Goal: Information Seeking & Learning: Find specific fact

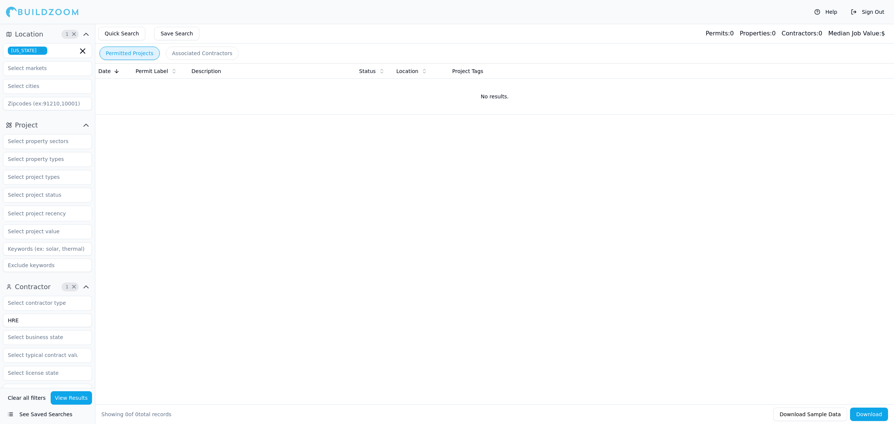
drag, startPoint x: 404, startPoint y: 285, endPoint x: 202, endPoint y: 81, distance: 286.4
click at [405, 269] on div "Date Permit Label Description Status Location Project Tags No results." at bounding box center [494, 221] width 799 height 317
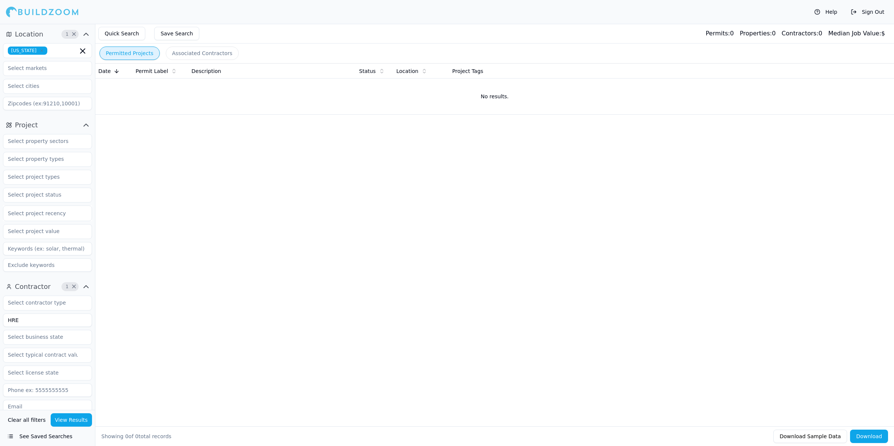
click at [270, 225] on div "Date Permit Label Description Status Location Project Tags No results." at bounding box center [494, 233] width 799 height 340
click at [470, 238] on div "Date Permit Label Description Status Location Project Tags No results." at bounding box center [494, 233] width 799 height 340
drag, startPoint x: 51, startPoint y: 321, endPoint x: -174, endPoint y: 320, distance: 224.7
click at [0, 320] on html "Help Sign Out Location 1 × [US_STATE] Project Select project recency Contractor…" at bounding box center [447, 223] width 894 height 446
type input "Infinity"
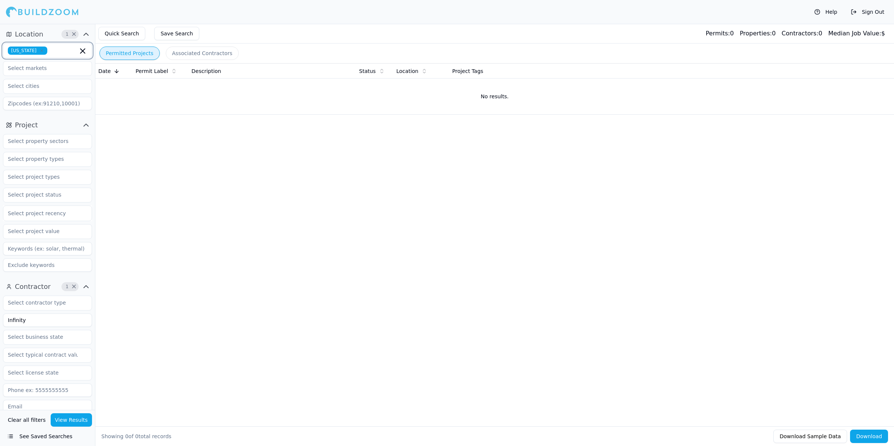
click at [81, 51] on icon "button" at bounding box center [82, 51] width 9 height 9
type input "fl"
click at [45, 325] on input "Infinity" at bounding box center [47, 320] width 89 height 13
click at [71, 418] on button "View Results" at bounding box center [72, 420] width 42 height 13
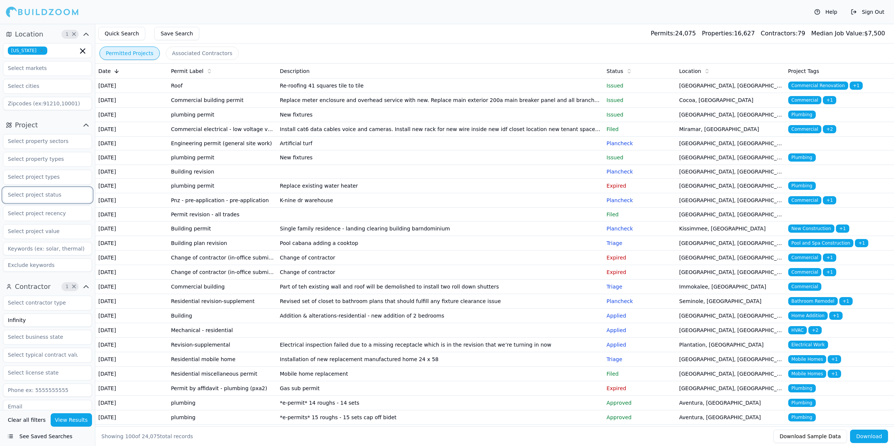
click at [80, 196] on input "text" at bounding box center [42, 194] width 79 height 13
click at [41, 213] on div "Final" at bounding box center [47, 212] width 85 height 12
click at [41, 213] on div "Complete" at bounding box center [47, 212] width 85 height 12
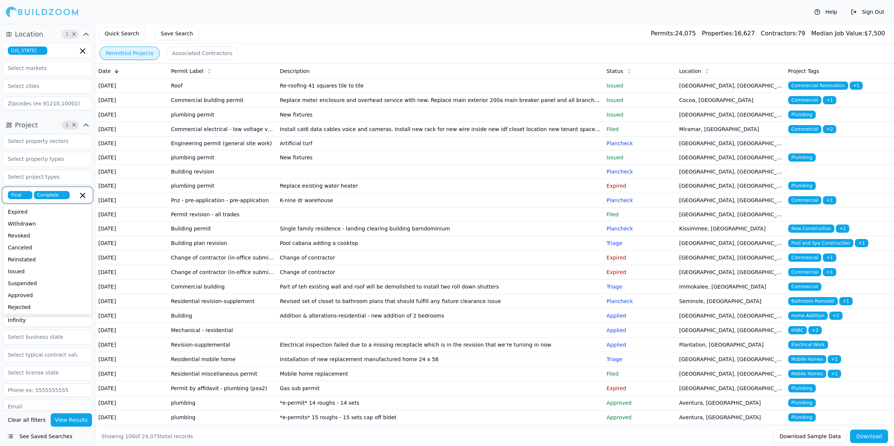
scroll to position [47, 0]
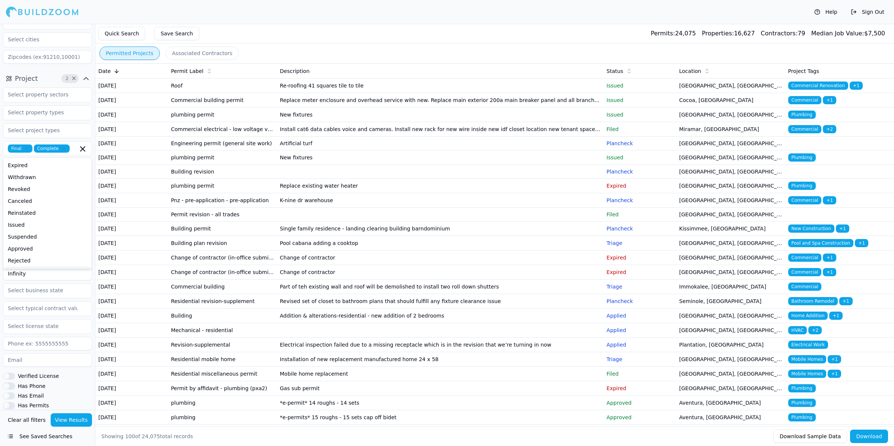
click at [75, 419] on button "View Results" at bounding box center [72, 420] width 42 height 13
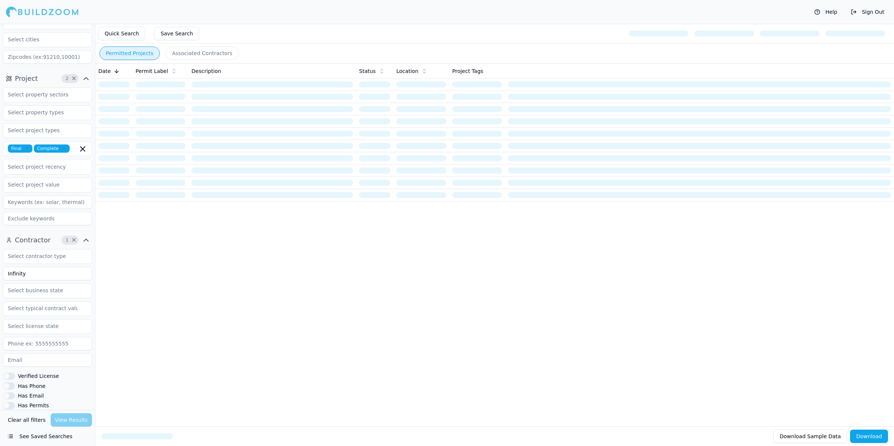
click at [369, 34] on div "Quick Search Save Search" at bounding box center [494, 34] width 799 height 20
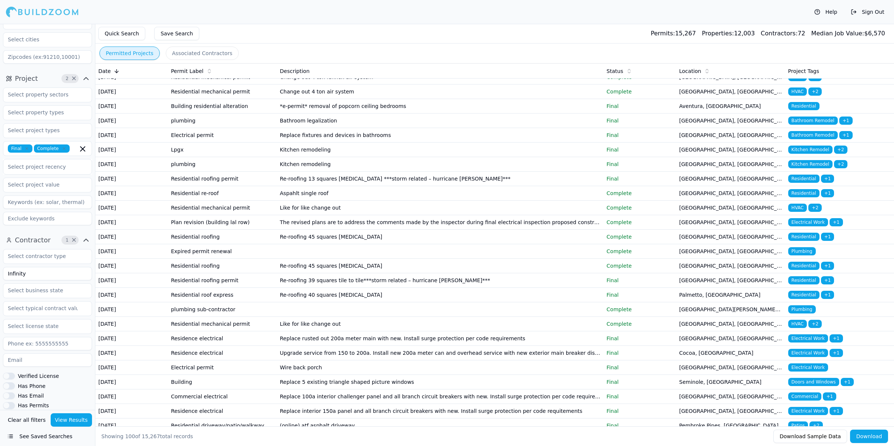
scroll to position [419, 0]
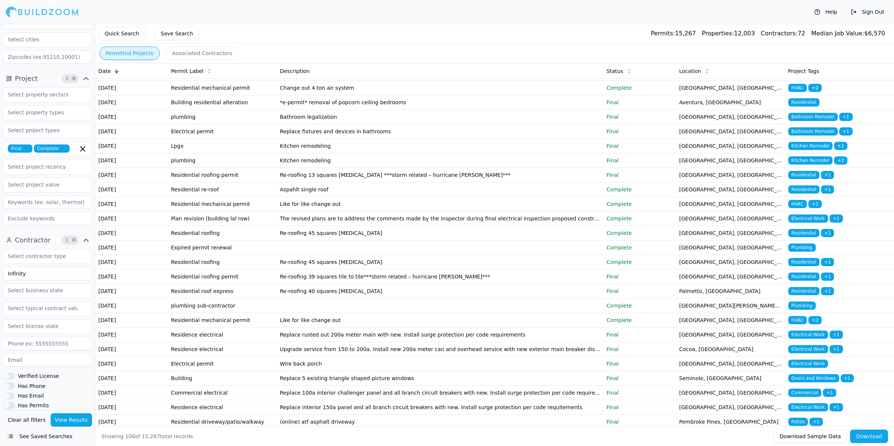
click at [49, 275] on input "Infinity" at bounding box center [47, 273] width 89 height 13
click at [66, 418] on button "View Results" at bounding box center [72, 420] width 42 height 13
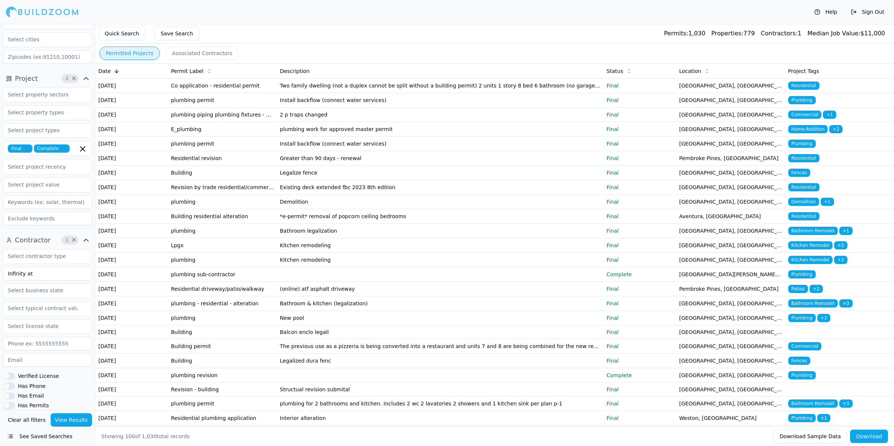
drag, startPoint x: 48, startPoint y: 273, endPoint x: -100, endPoint y: 263, distance: 149.1
click at [0, 263] on html "Help Sign Out Location 1 × [US_STATE] Project 2 × Final Complete Select project…" at bounding box center [447, 223] width 894 height 446
type input "Infinity at Your Service LLC"
click at [80, 420] on button "View Results" at bounding box center [72, 420] width 42 height 13
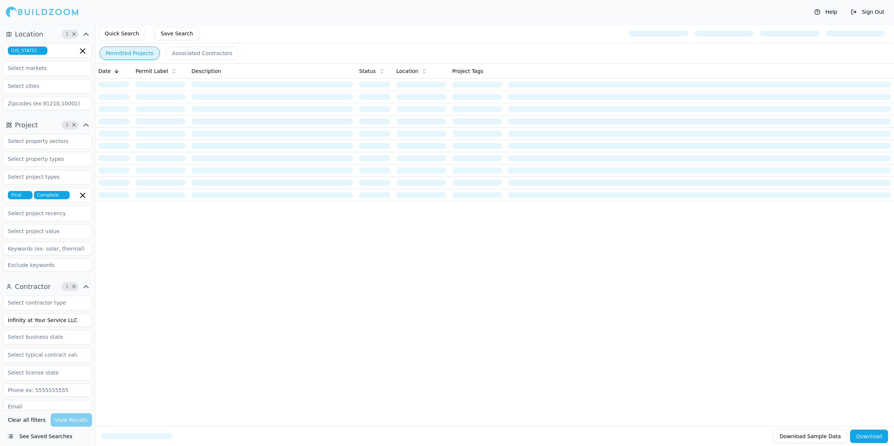
click at [313, 15] on div "Help Sign Out" at bounding box center [447, 12] width 894 height 24
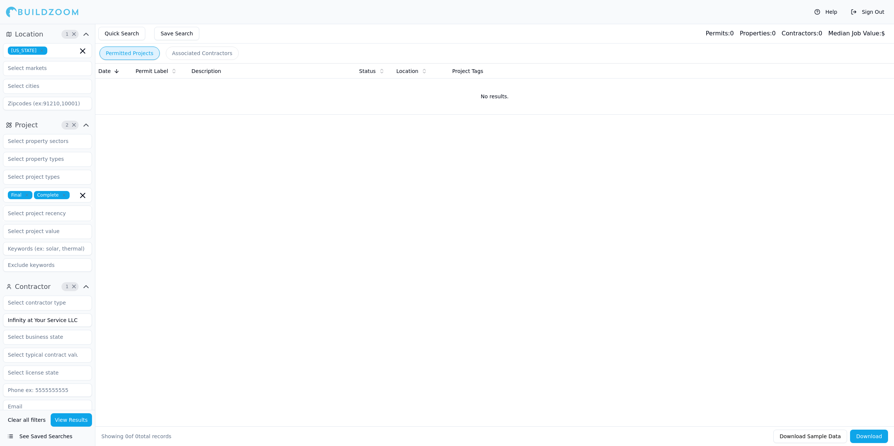
click at [501, 275] on div "Date Permit Label Description Status Location Project Tags No results." at bounding box center [494, 233] width 799 height 340
drag, startPoint x: 428, startPoint y: 237, endPoint x: 224, endPoint y: 3, distance: 310.1
click at [425, 228] on div "Date Permit Label Description Status Location Project Tags No results." at bounding box center [494, 233] width 799 height 340
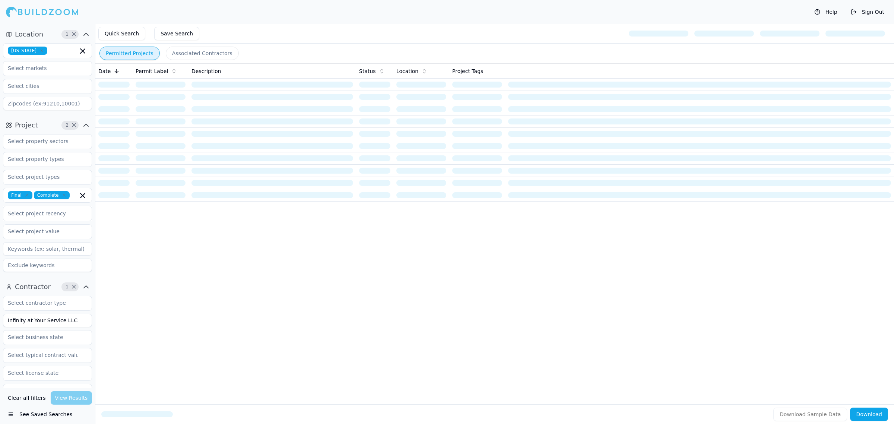
drag, startPoint x: 78, startPoint y: 320, endPoint x: 0, endPoint y: 319, distance: 77.5
click at [0, 319] on div "Contractor 1 × Infinity at Your Service LLC Verified License Has Phone Has Emai…" at bounding box center [47, 405] width 95 height 255
type input "Infinity at Your Service"
click at [86, 196] on icon "button" at bounding box center [82, 195] width 9 height 9
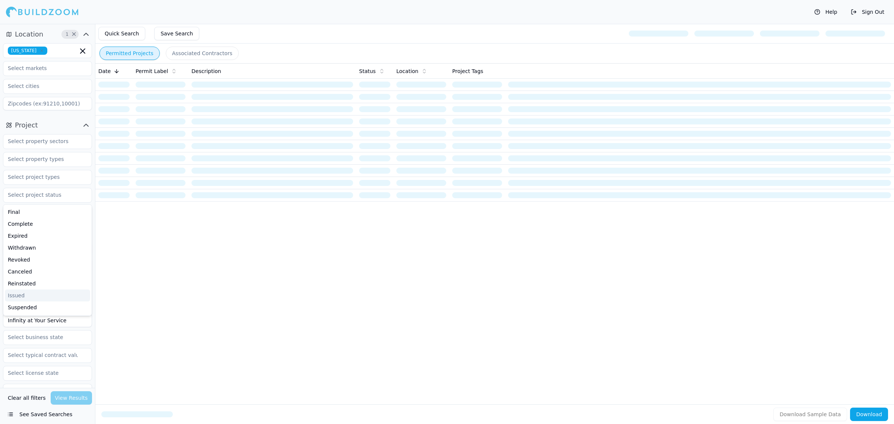
click at [177, 347] on div "Date Permit Label Description Status Location Project Tags" at bounding box center [494, 221] width 799 height 317
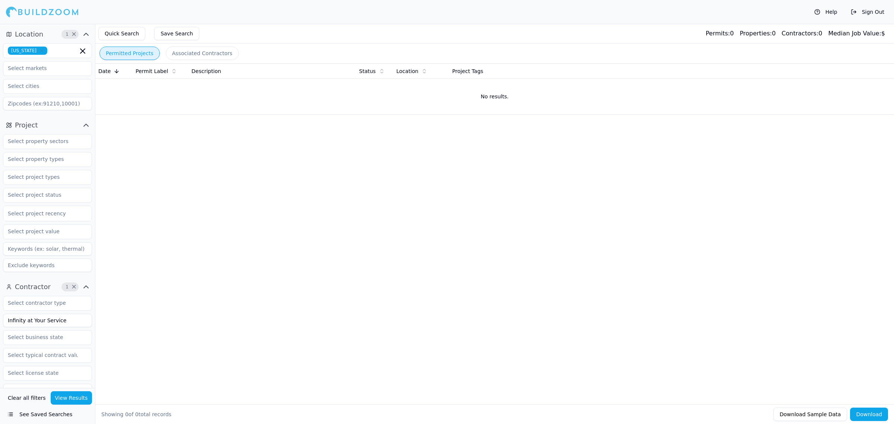
click at [416, 252] on div "Date Permit Label Description Status Location Project Tags No results." at bounding box center [494, 221] width 799 height 317
click at [419, 263] on div "Date Permit Label Description Status Location Project Tags No results." at bounding box center [494, 221] width 799 height 317
drag, startPoint x: 288, startPoint y: 313, endPoint x: 77, endPoint y: 364, distance: 217.3
click at [287, 313] on div "Date Permit Label Description Status Location Project Tags No results." at bounding box center [494, 221] width 799 height 317
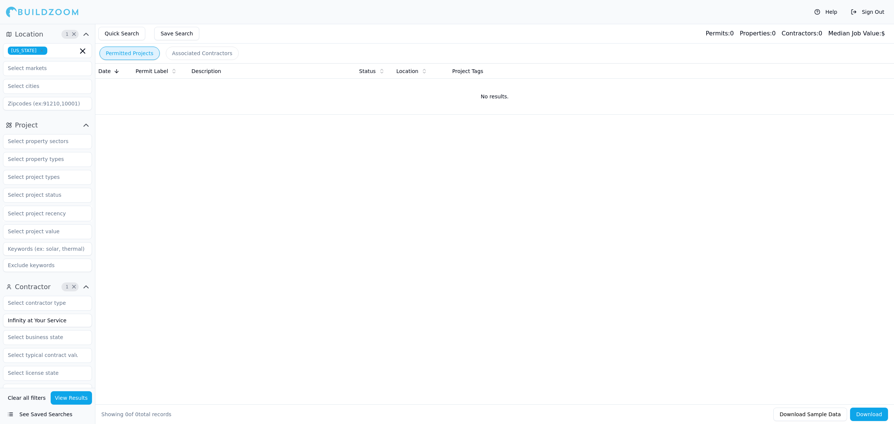
click at [80, 394] on button "View Results" at bounding box center [72, 397] width 42 height 13
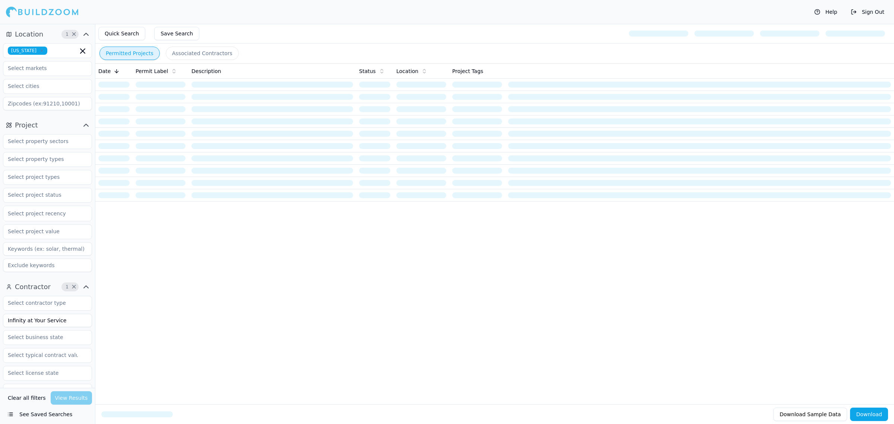
click at [72, 400] on div "Clear all filters View Results" at bounding box center [47, 397] width 89 height 13
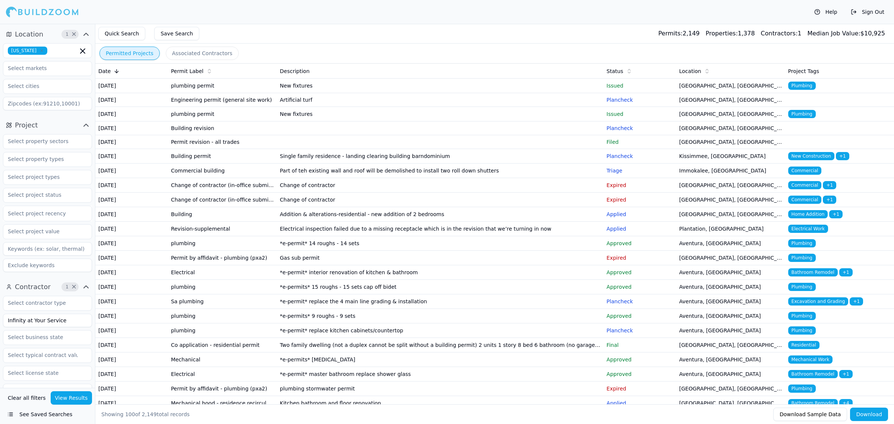
click at [619, 75] on th "Status" at bounding box center [640, 71] width 73 height 15
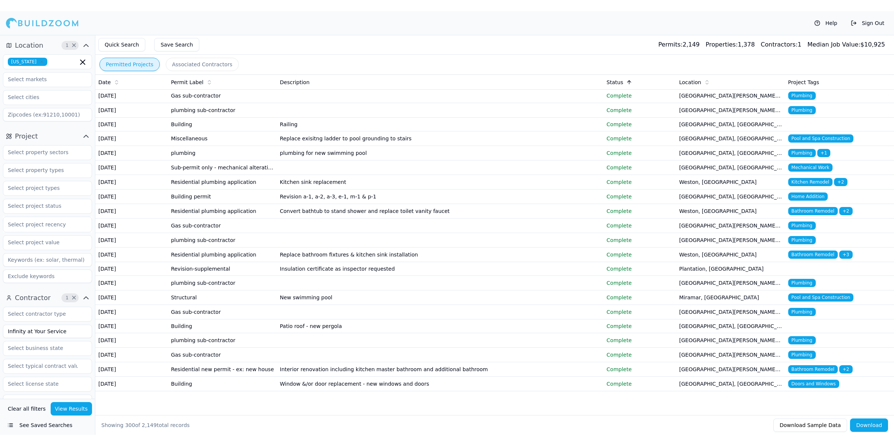
scroll to position [4560, 0]
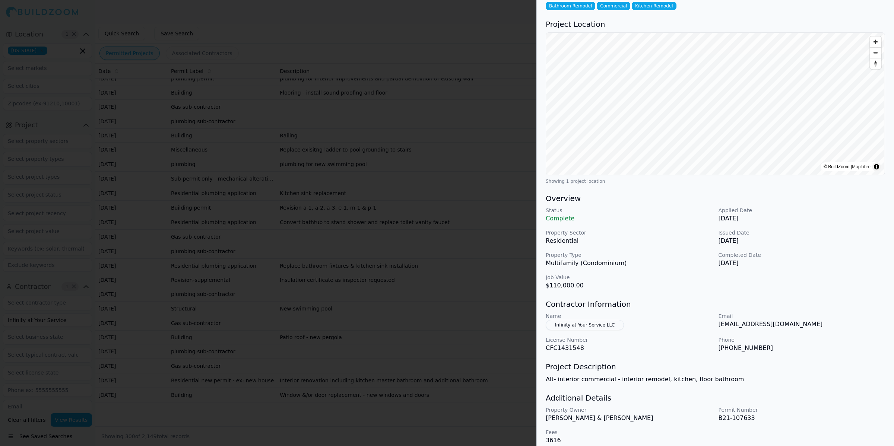
scroll to position [48, 0]
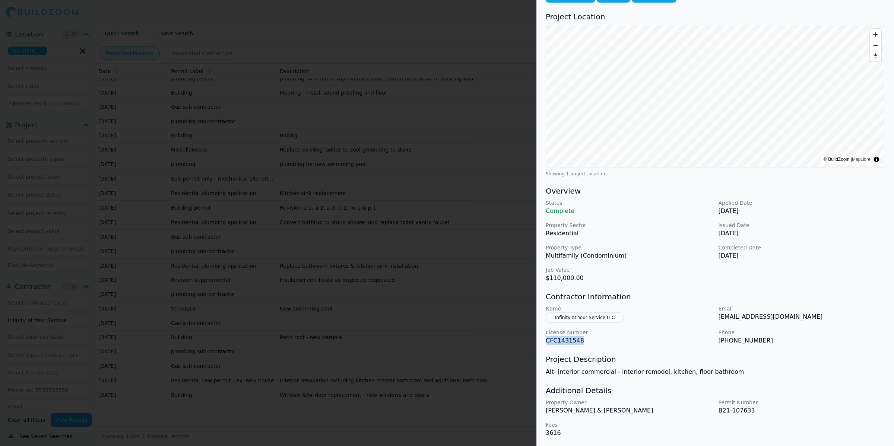
drag, startPoint x: 601, startPoint y: 345, endPoint x: 540, endPoint y: 342, distance: 61.6
click at [540, 342] on div "Bathroom Remodel Commercial Kitchen Remodel Project Location © BuildZoom | MapL…" at bounding box center [715, 215] width 357 height 463
click at [604, 315] on button "Infinity at Your Service LLC" at bounding box center [585, 318] width 78 height 10
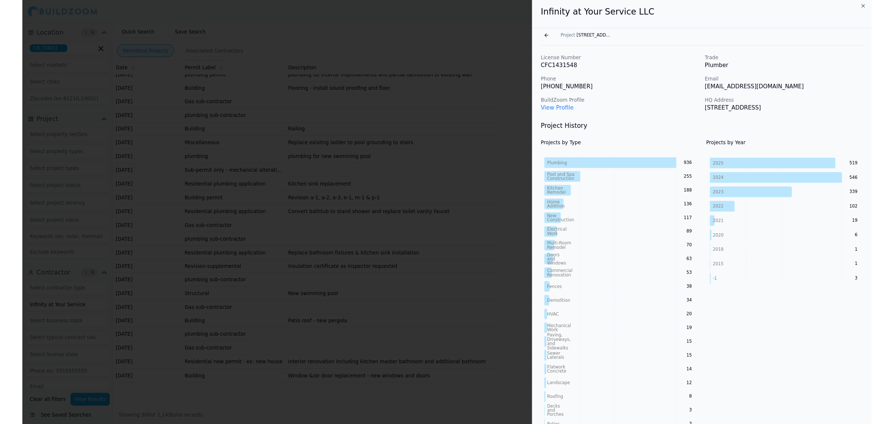
scroll to position [0, 0]
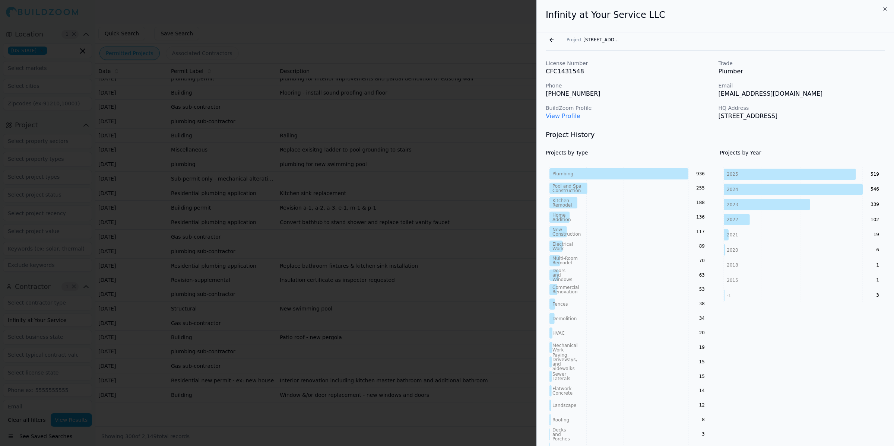
click at [562, 118] on link "View Profile" at bounding box center [563, 116] width 35 height 7
click at [550, 38] on button "Go back" at bounding box center [552, 40] width 12 height 12
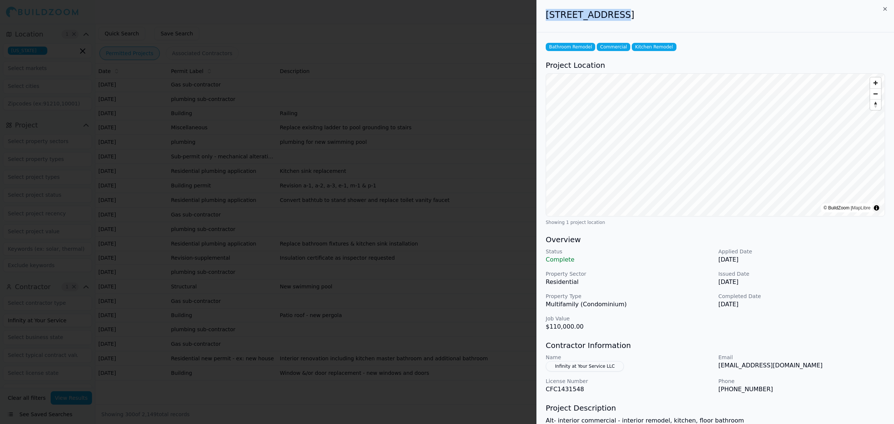
drag, startPoint x: 547, startPoint y: 15, endPoint x: 614, endPoint y: 16, distance: 67.1
click at [614, 16] on h2 "6051 N Ocean Dr, Hollywood, FL, 33019" at bounding box center [716, 15] width 340 height 12
copy h2 "6051 N Ocean Dr"
drag, startPoint x: 675, startPoint y: 16, endPoint x: 619, endPoint y: 7, distance: 57.3
click at [619, 7] on div "6051 N Ocean Dr, Hollywood, FL, 33019" at bounding box center [715, 16] width 357 height 32
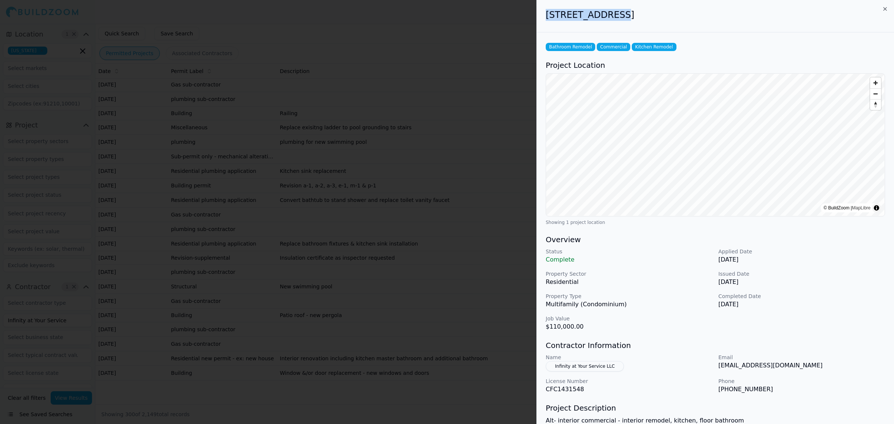
copy h2 "[GEOGRAPHIC_DATA], [GEOGRAPHIC_DATA]"
click at [886, 9] on icon "button" at bounding box center [885, 8] width 3 height 3
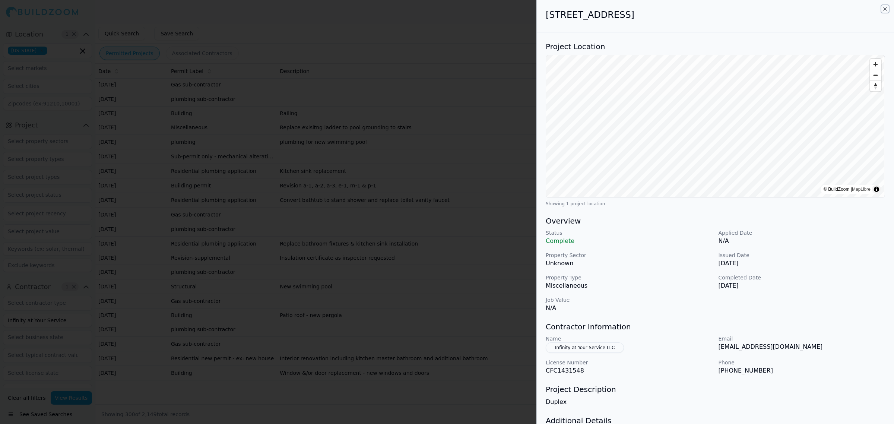
click at [884, 6] on icon "button" at bounding box center [885, 9] width 6 height 6
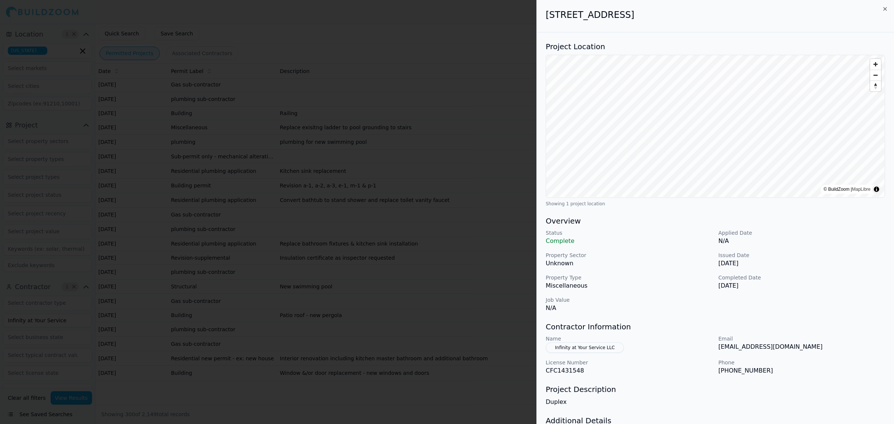
drag, startPoint x: 727, startPoint y: 20, endPoint x: 539, endPoint y: 27, distance: 187.9
click at [539, 27] on div "10137 W Hibiscus St, Miami, FL, 33157" at bounding box center [715, 16] width 357 height 32
copy h2 "10137 W Hibiscus St, Miami, FL, 33157"
click at [424, 247] on div at bounding box center [447, 212] width 894 height 424
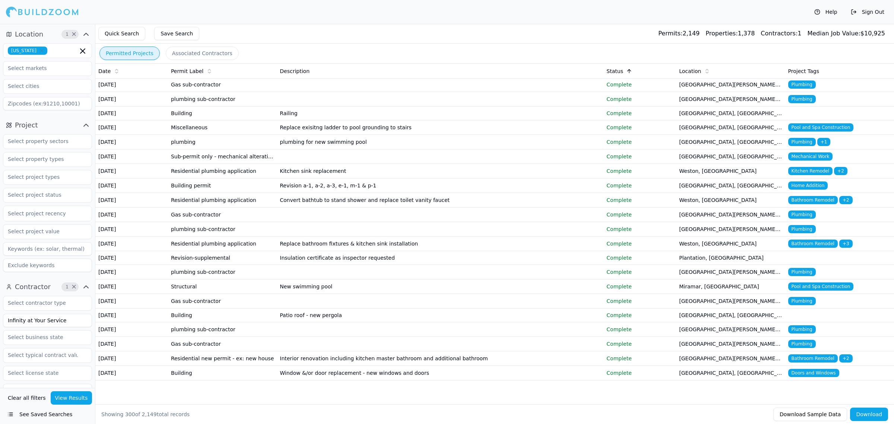
scroll to position [4793, 0]
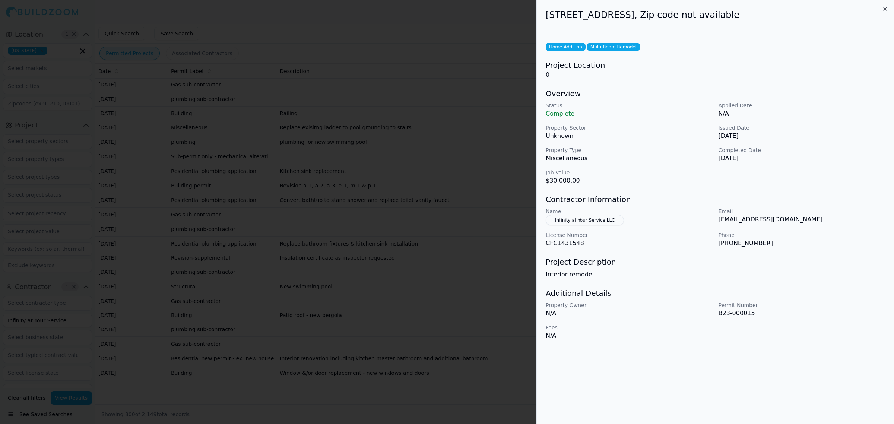
click at [348, 257] on div at bounding box center [447, 212] width 894 height 424
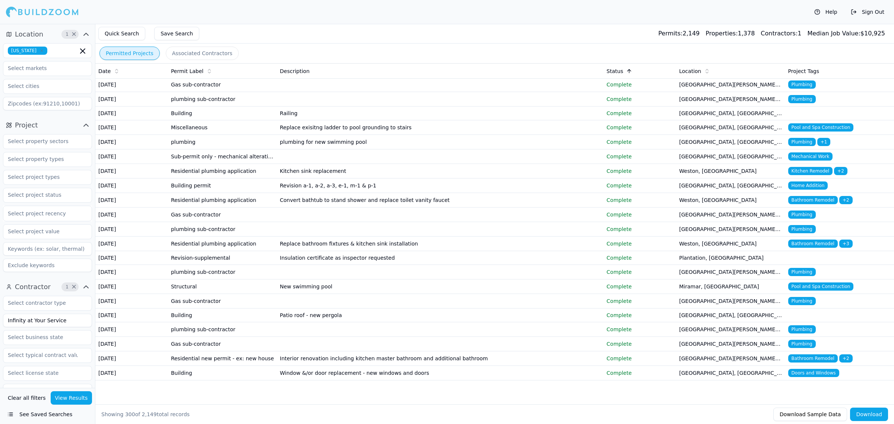
scroll to position [5305, 0]
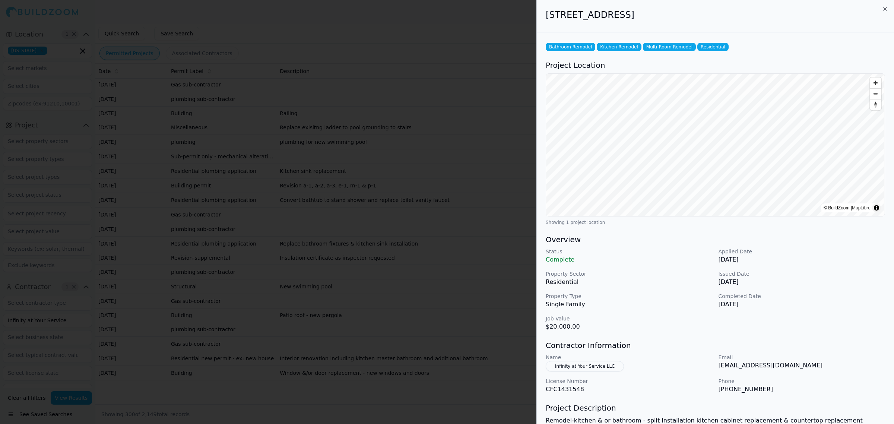
click at [442, 281] on div at bounding box center [447, 212] width 894 height 424
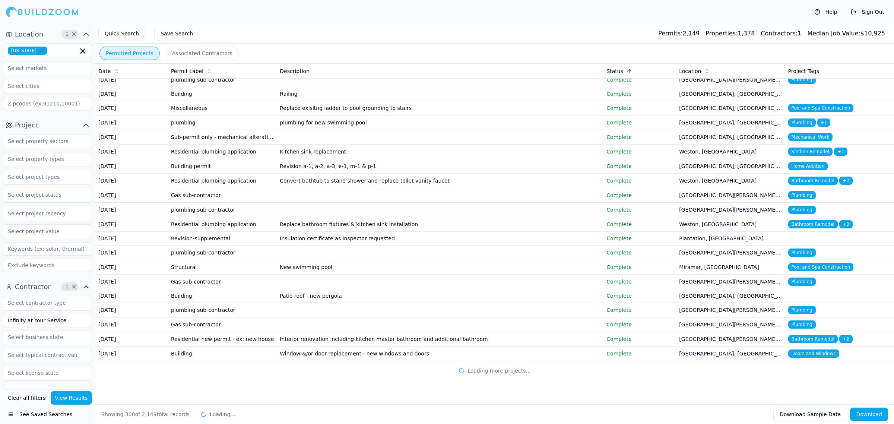
scroll to position [5724, 0]
click at [315, 101] on td "Railing" at bounding box center [440, 94] width 327 height 14
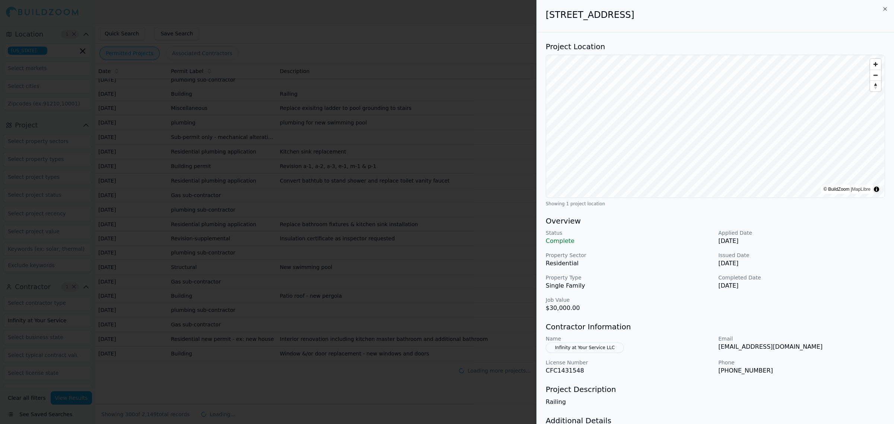
click at [316, 282] on div at bounding box center [447, 212] width 894 height 424
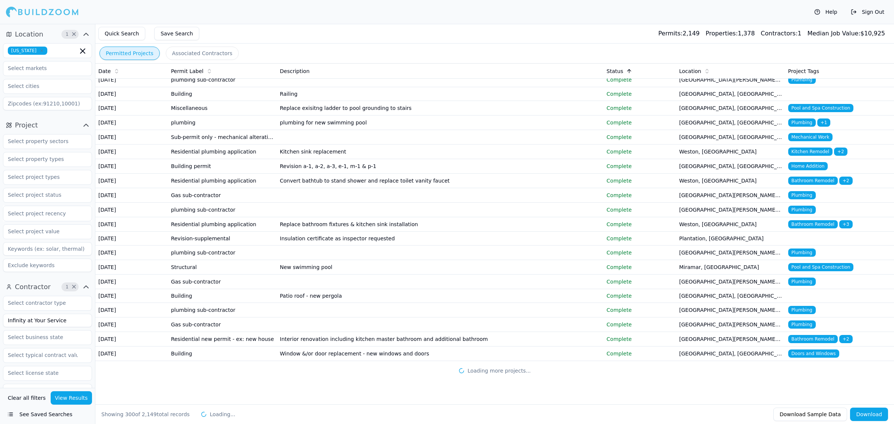
scroll to position [5305, 0]
